Goal: Information Seeking & Learning: Learn about a topic

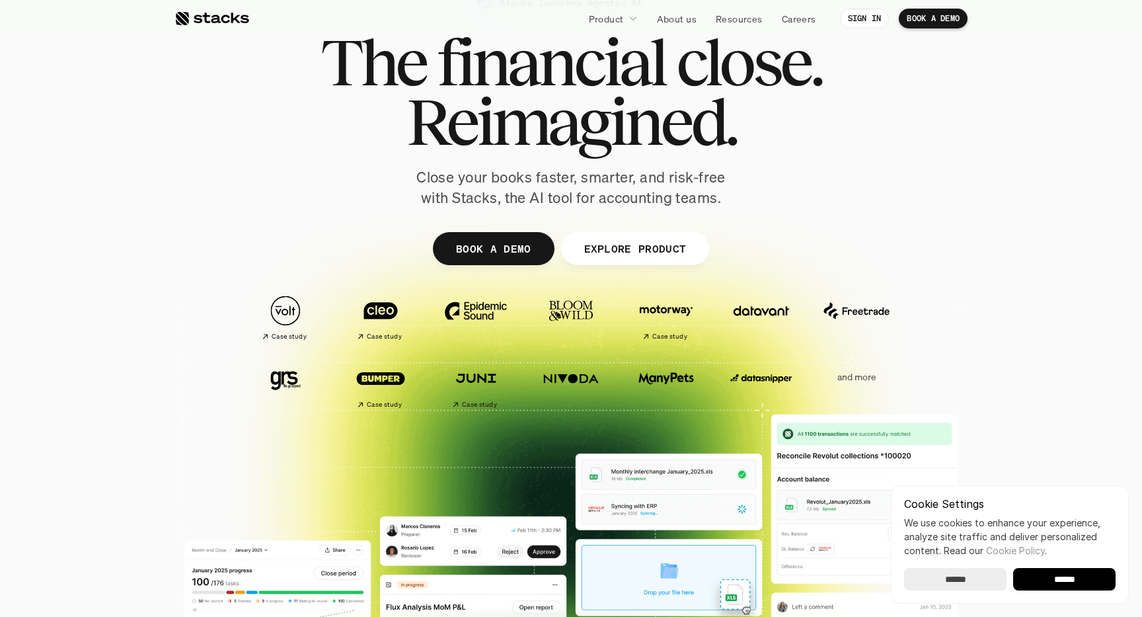
scroll to position [73, 0]
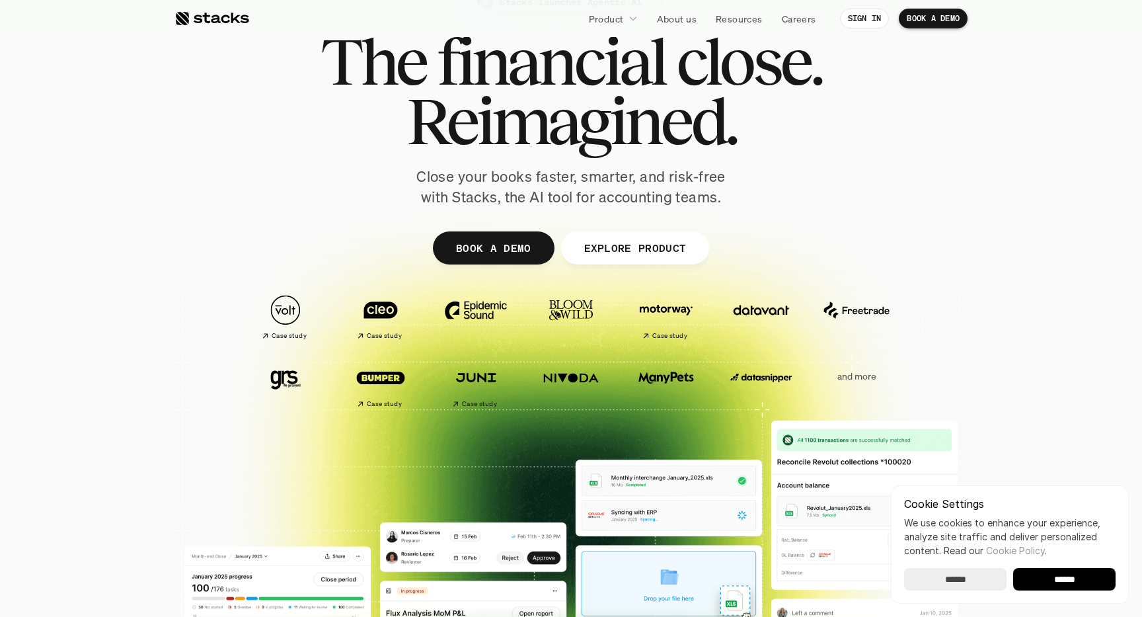
click at [952, 580] on input "******" at bounding box center [955, 579] width 102 height 22
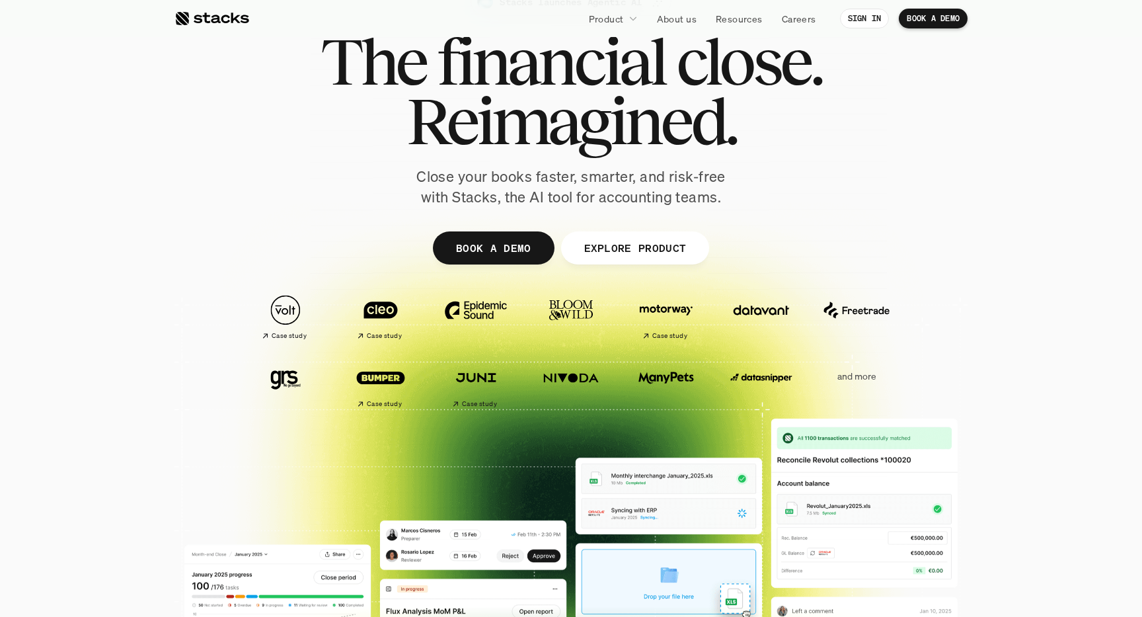
scroll to position [0, 0]
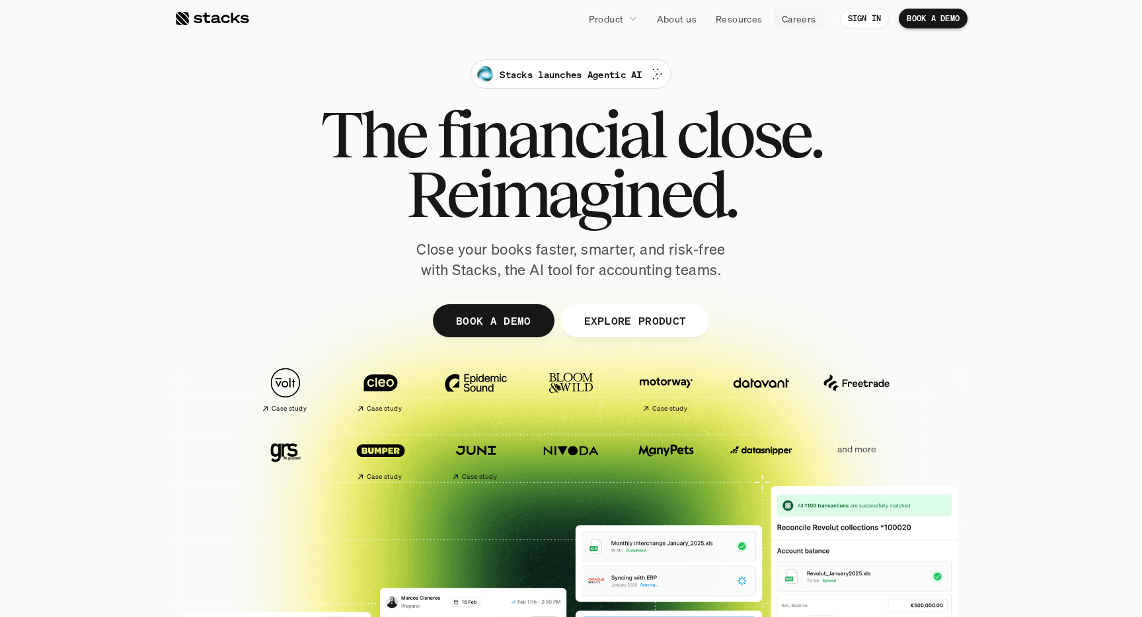
click at [947, 182] on div at bounding box center [571, 323] width 793 height 595
click at [642, 73] on p "Stacks launches Agentic AI" at bounding box center [571, 74] width 142 height 14
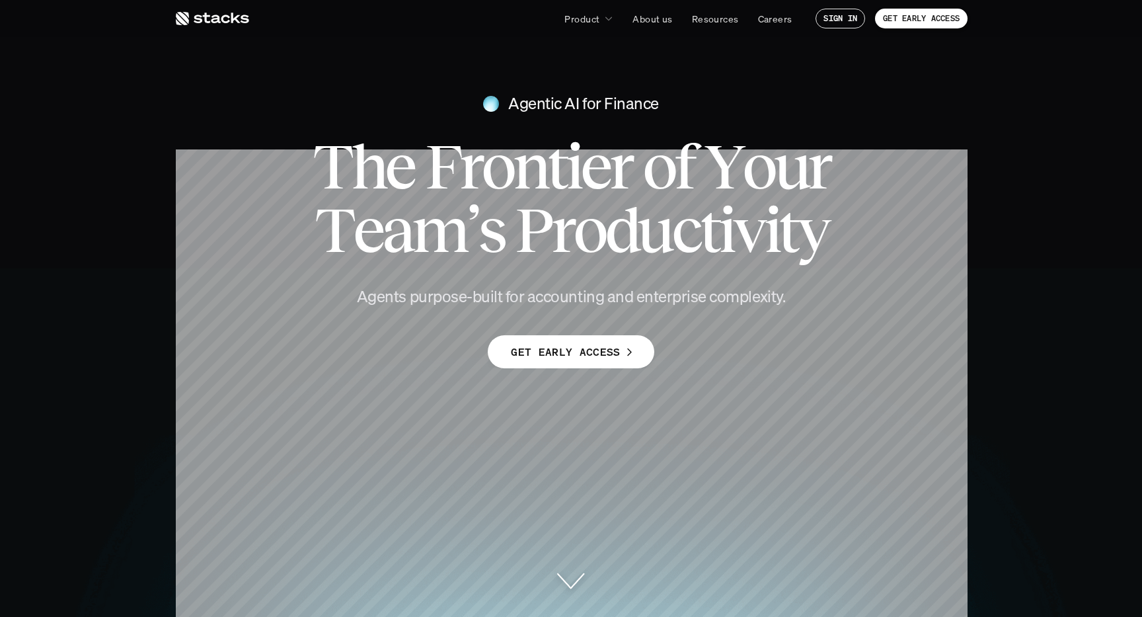
click at [229, 14] on icon at bounding box center [212, 19] width 75 height 16
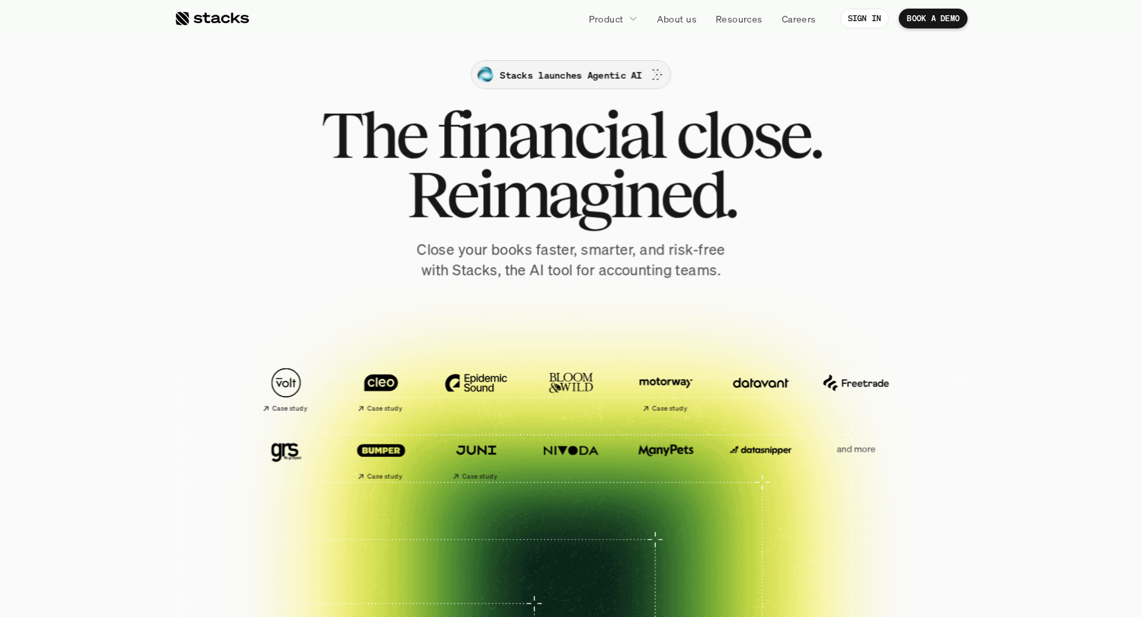
click at [588, 83] on div at bounding box center [482, 71] width 434 height 434
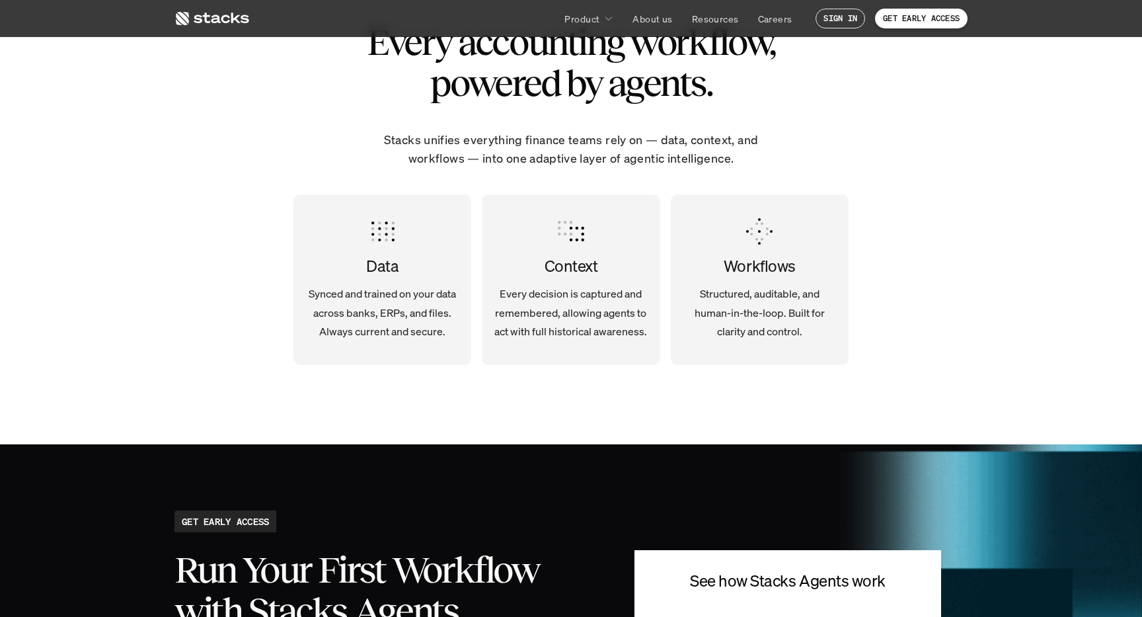
scroll to position [2520, 0]
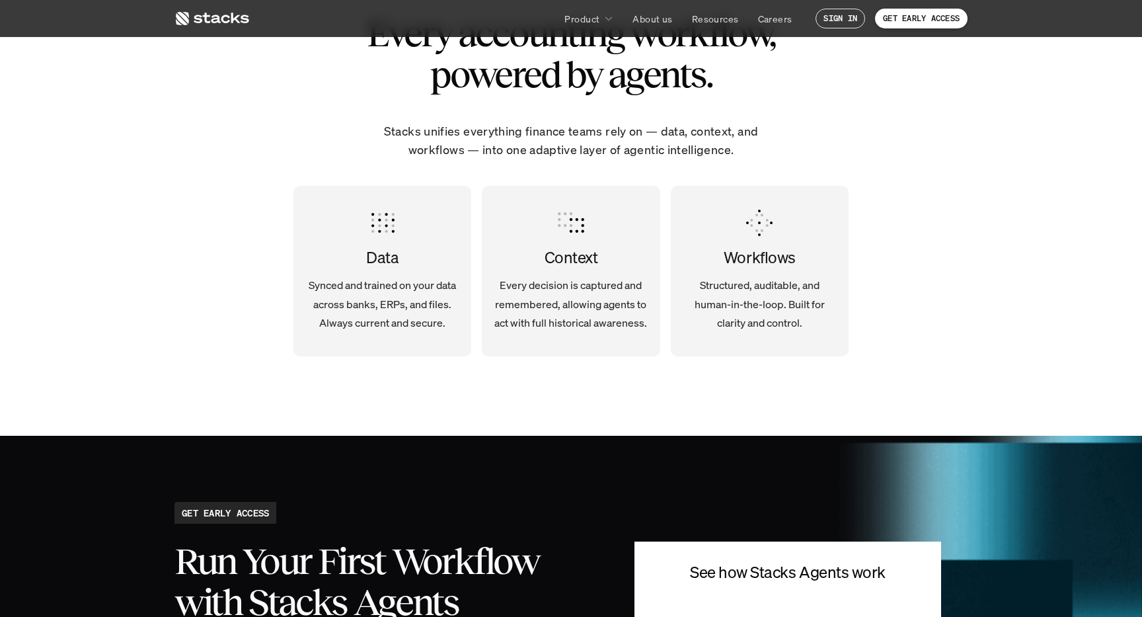
click at [918, 275] on div "Every accounting workflow, powered by agents. Stacks unifies everything finance…" at bounding box center [571, 197] width 793 height 475
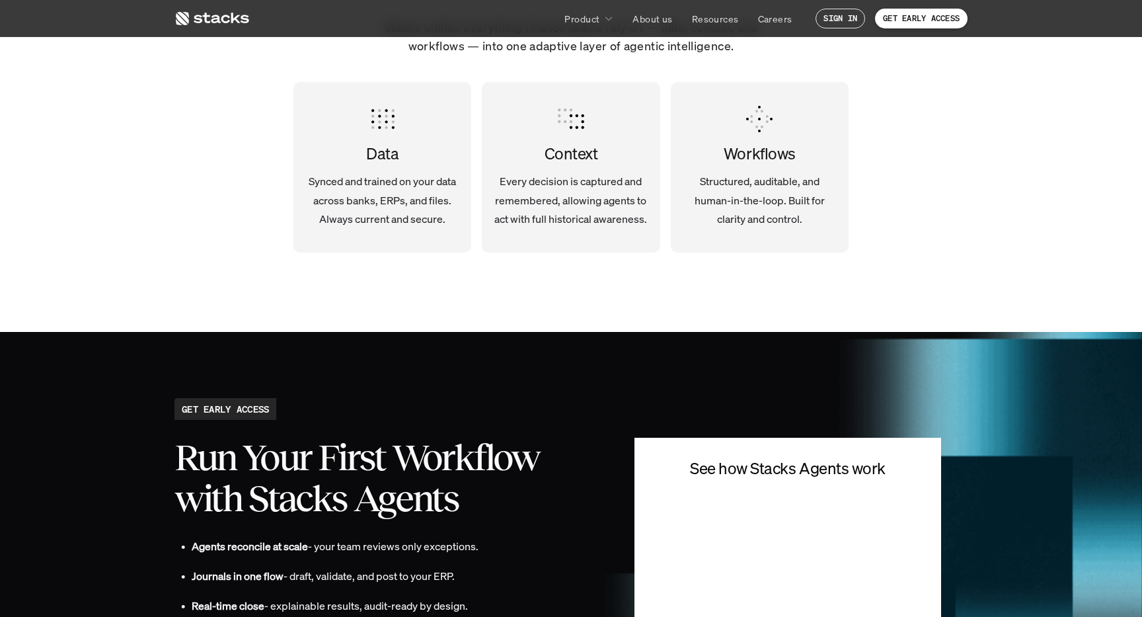
click at [918, 217] on div "Every accounting workflow, powered by agents. Stacks unifies everything finance…" at bounding box center [571, 94] width 793 height 475
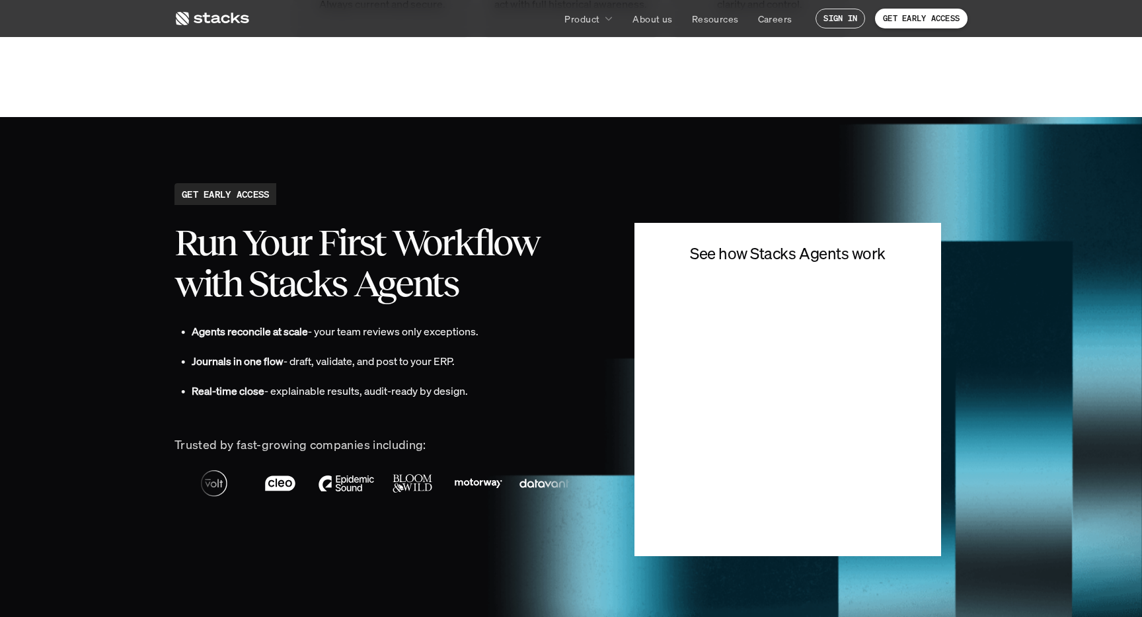
scroll to position [2856, 0]
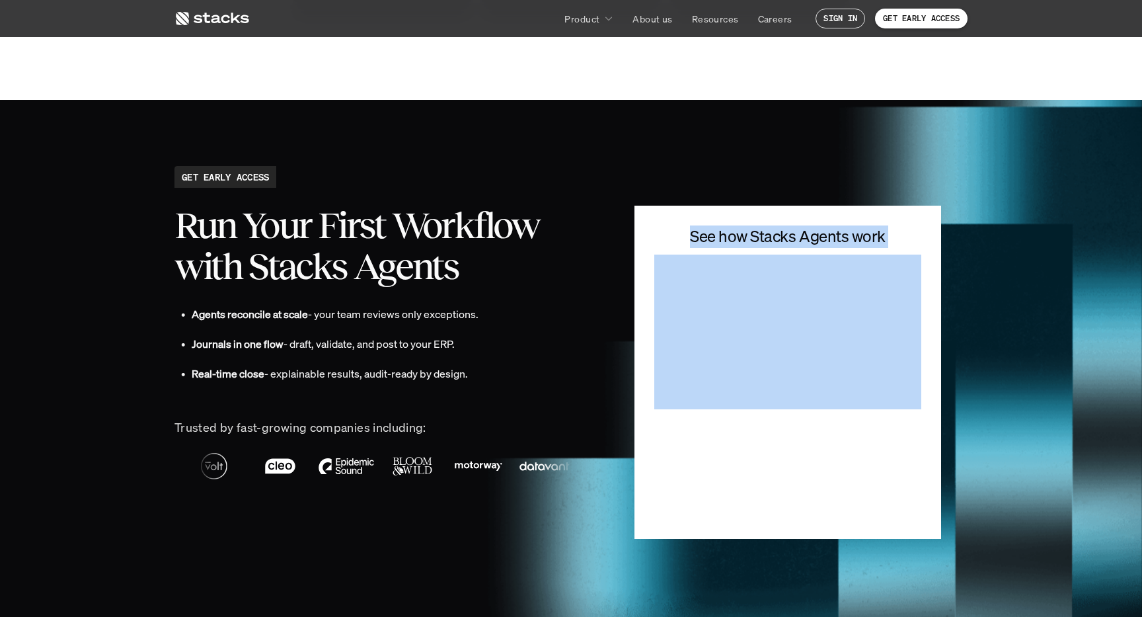
drag, startPoint x: 693, startPoint y: 231, endPoint x: 754, endPoint y: 255, distance: 64.7
click at [965, 249] on div "GET EARLY ACCESS Run Your First Workflow with Stacks Agents • Agents reconcile …" at bounding box center [571, 352] width 793 height 373
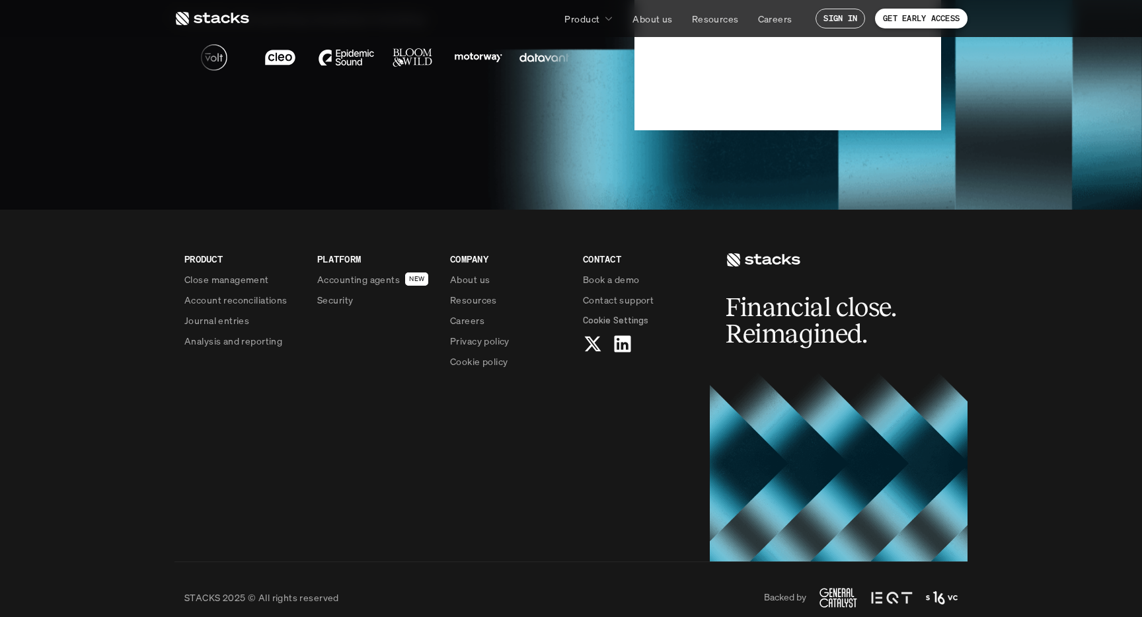
scroll to position [3282, 0]
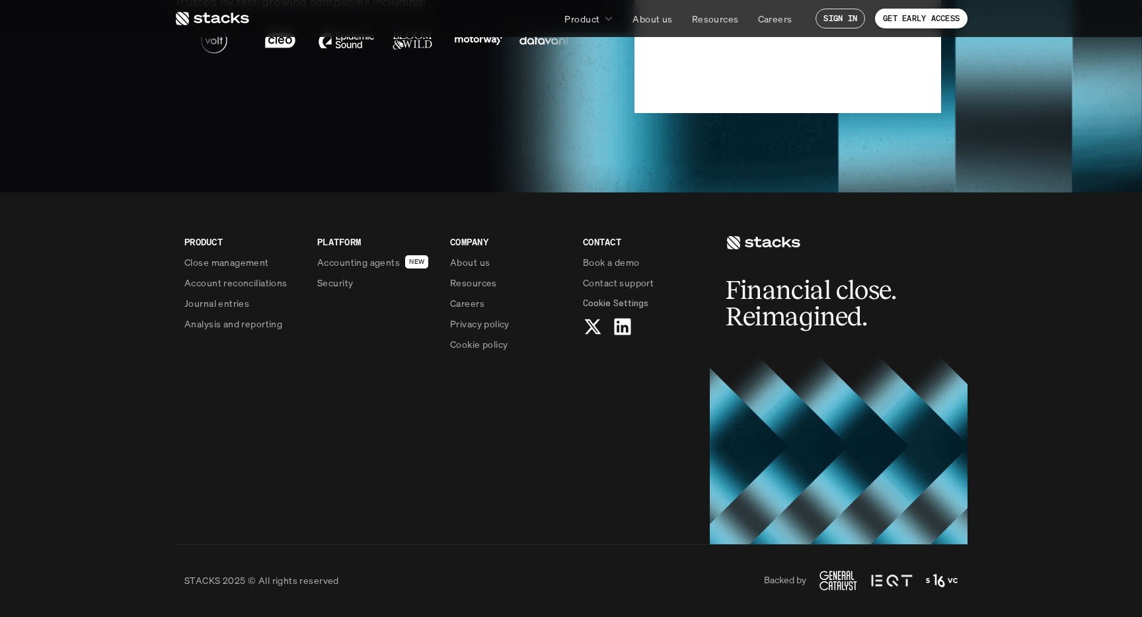
drag, startPoint x: 834, startPoint y: 432, endPoint x: 996, endPoint y: 313, distance: 200.6
click at [996, 313] on footer "PRODUCT Close management Account reconciliations Journal entries Analysis and r…" at bounding box center [571, 404] width 1142 height 424
click at [1031, 333] on footer "PRODUCT Close management Account reconciliations Journal entries Analysis and r…" at bounding box center [571, 404] width 1142 height 424
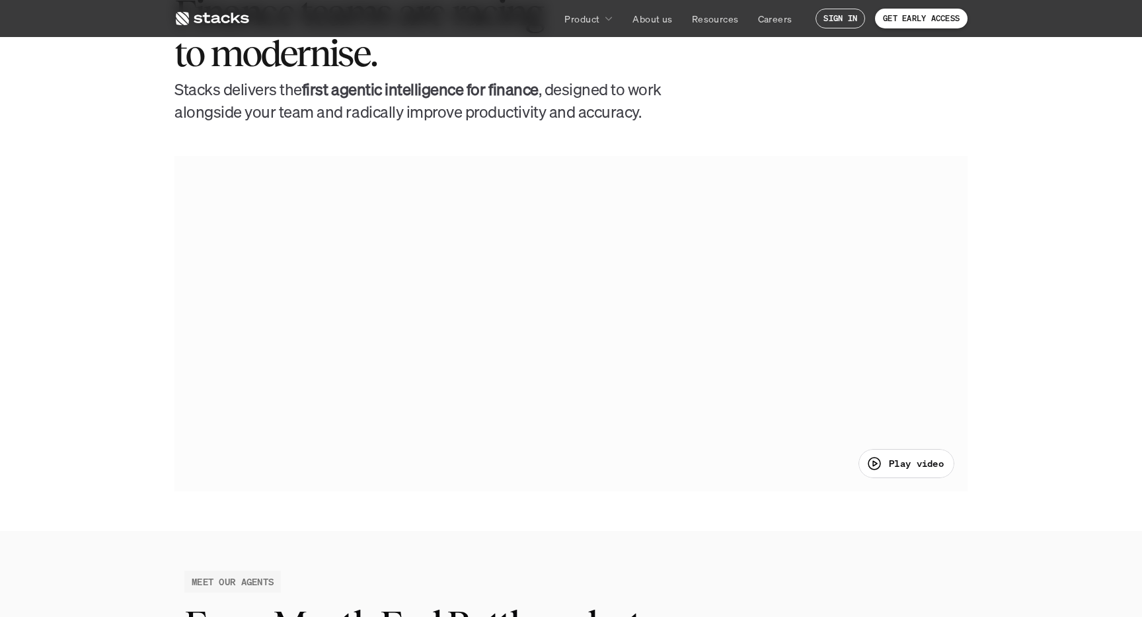
scroll to position [0, 0]
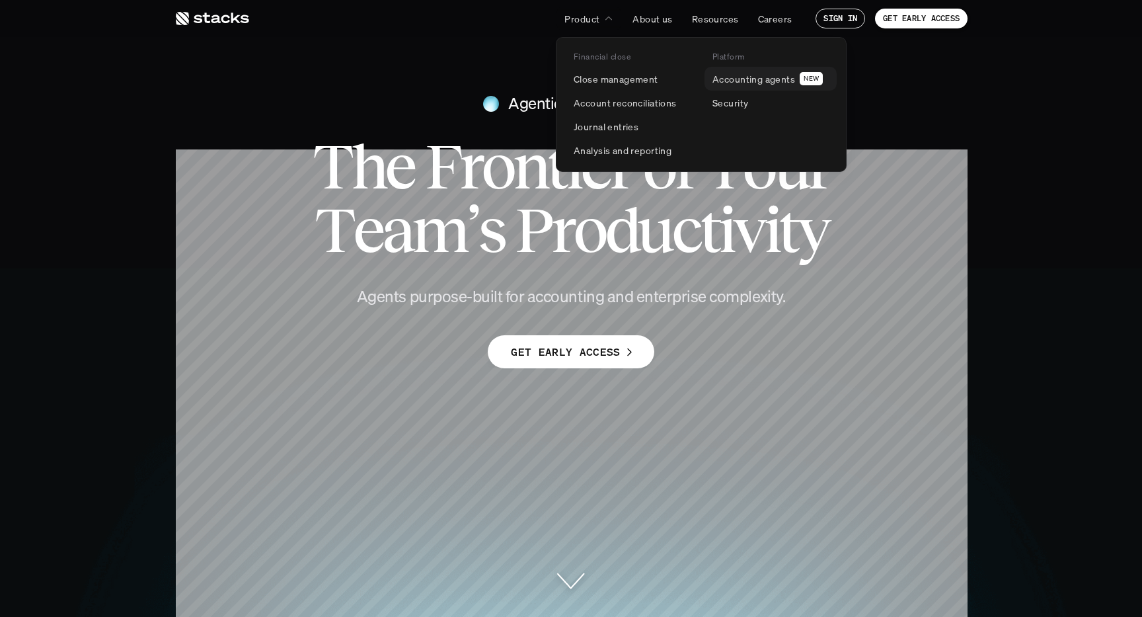
click at [739, 76] on p "Accounting agents" at bounding box center [754, 79] width 83 height 14
click at [647, 96] on p "Account reconciliations" at bounding box center [625, 103] width 103 height 14
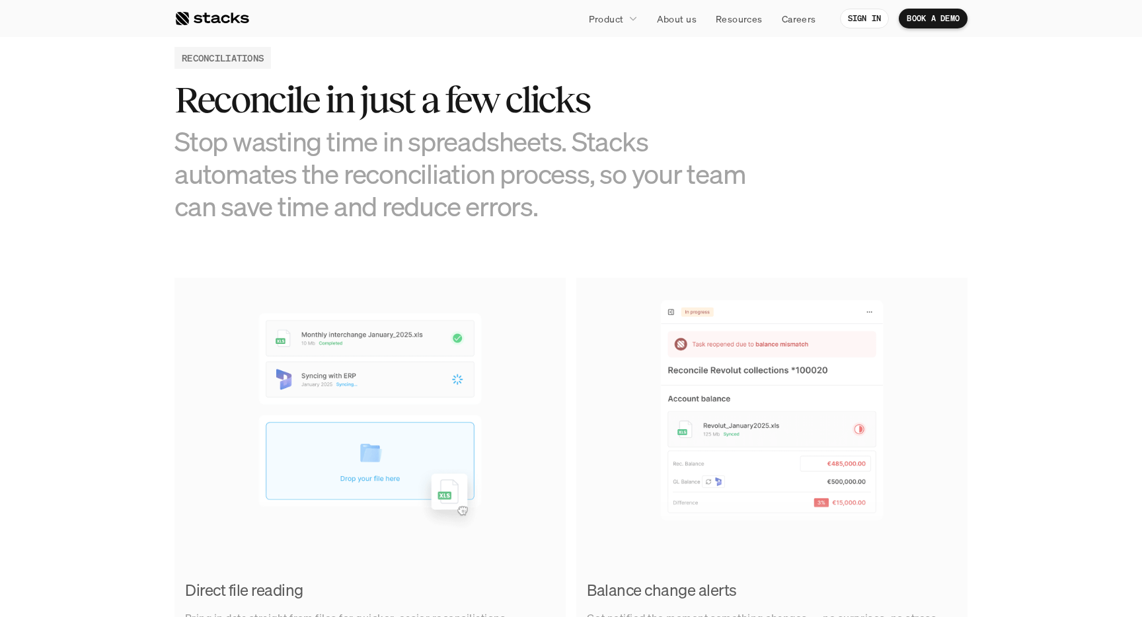
scroll to position [643, 0]
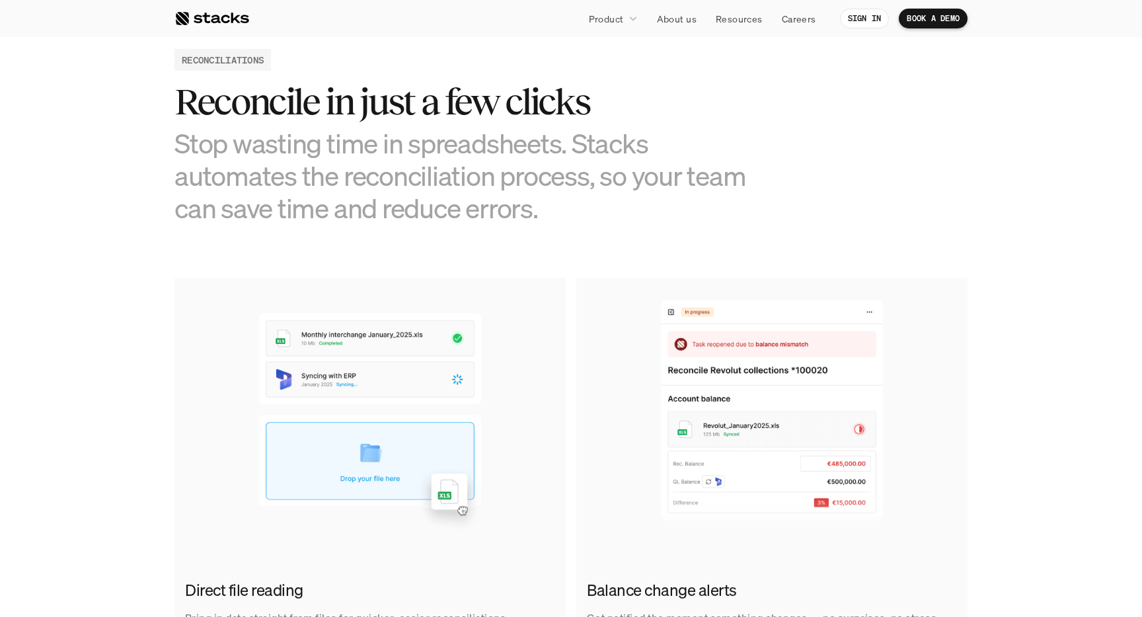
click at [984, 312] on div "Direct file reading Bring in data straight from files for quicker, easier recon…" at bounding box center [571, 466] width 1123 height 376
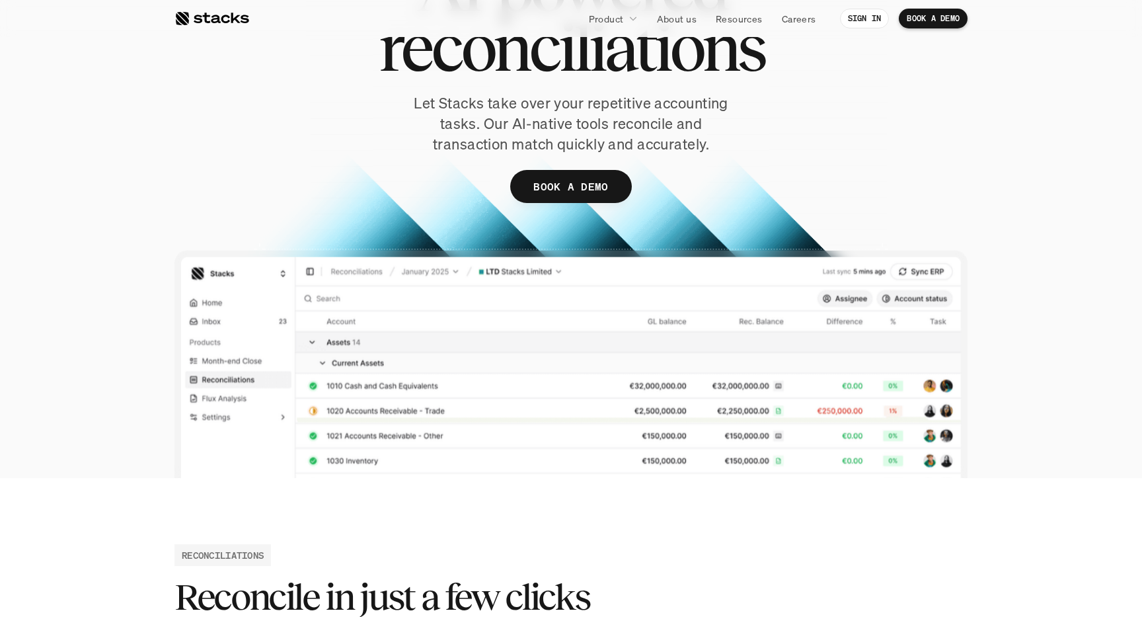
scroll to position [0, 0]
